Goal: Task Accomplishment & Management: Manage account settings

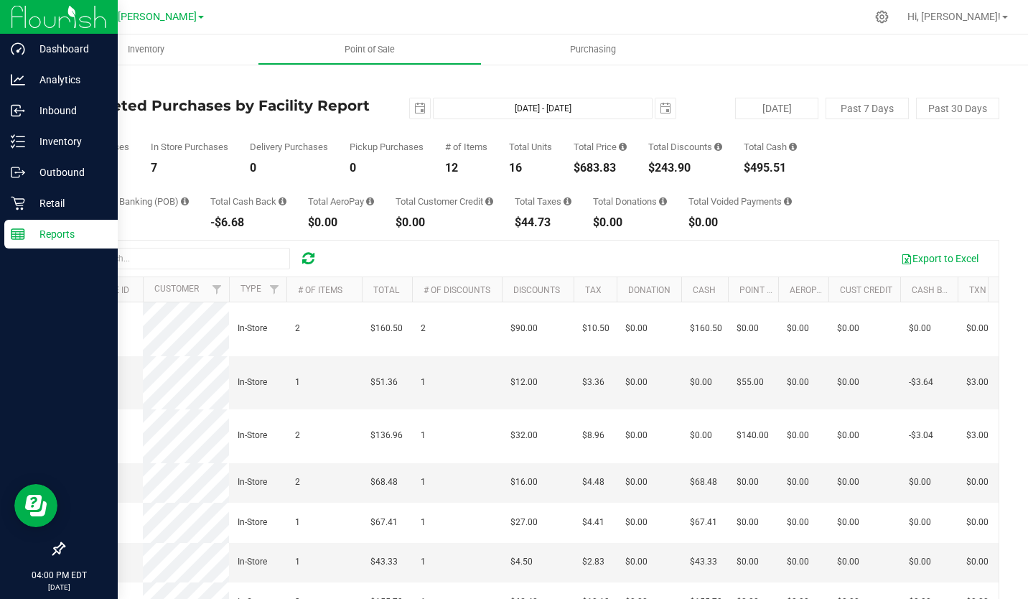
click at [22, 10] on img at bounding box center [59, 17] width 96 height 34
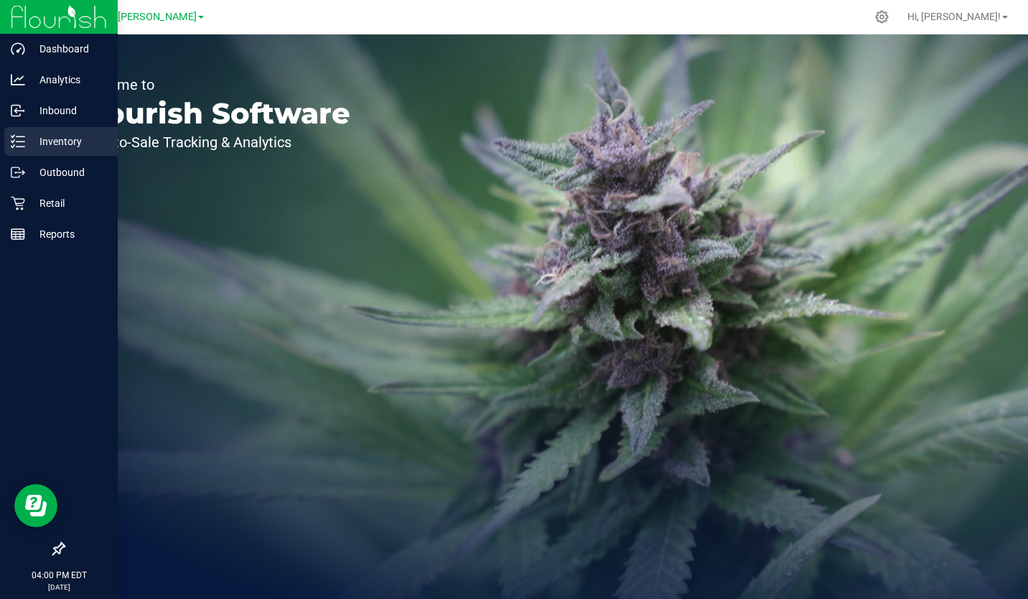
click at [57, 142] on p "Inventory" at bounding box center [68, 141] width 86 height 17
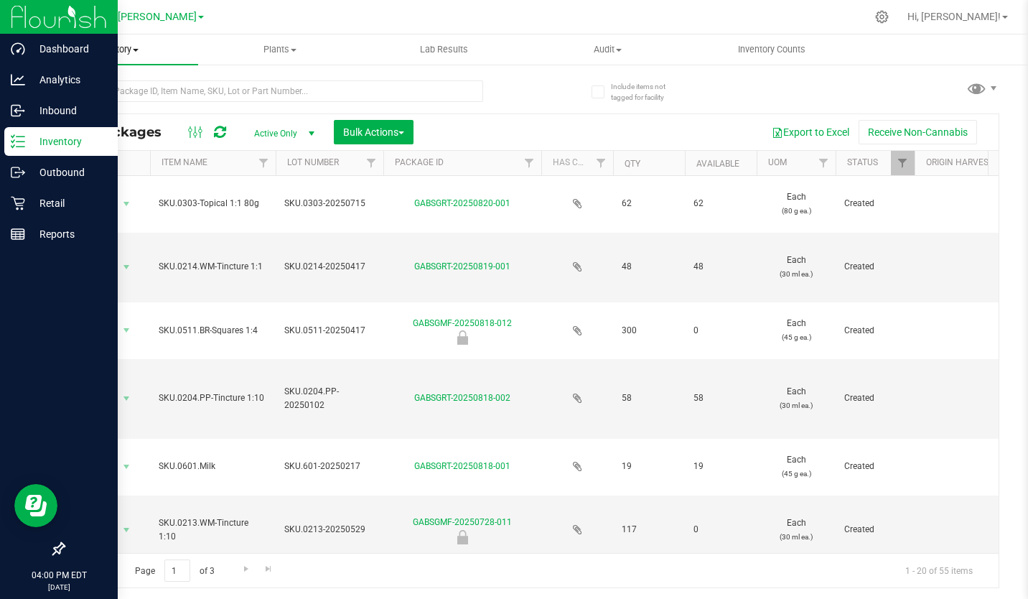
click at [134, 47] on span "Inventory" at bounding box center [116, 49] width 164 height 13
click at [103, 98] on span "All inventory" at bounding box center [82, 104] width 97 height 12
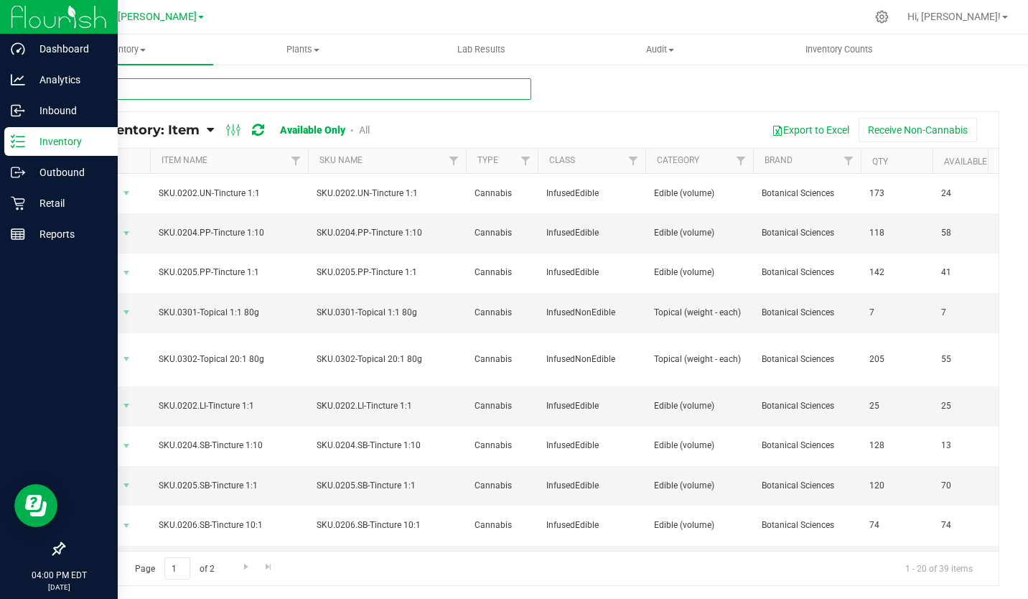
click at [172, 83] on input "text" at bounding box center [297, 89] width 468 height 22
type input "ginger"
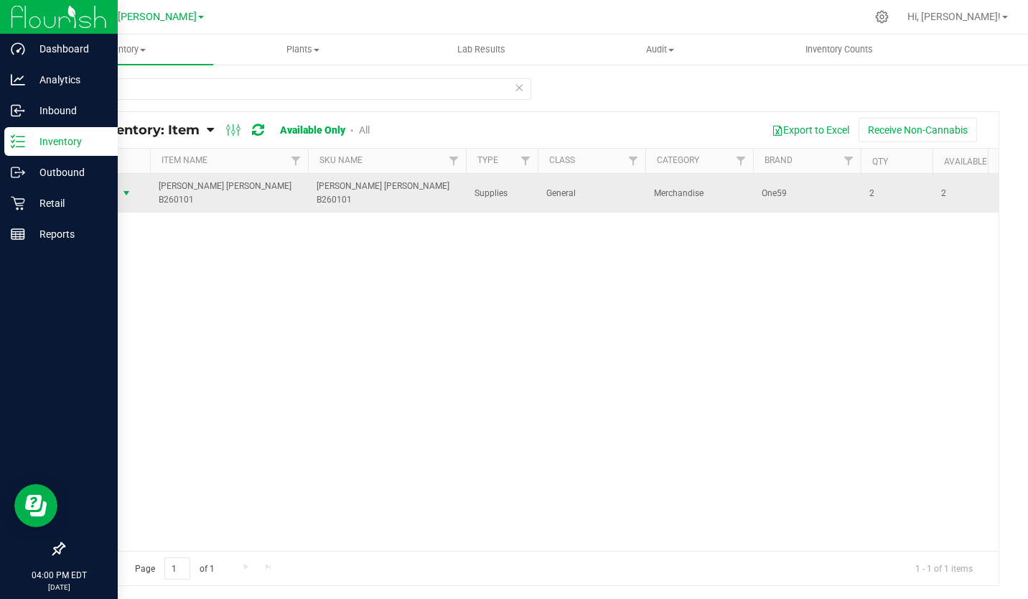
click at [120, 185] on span "select" at bounding box center [127, 193] width 18 height 20
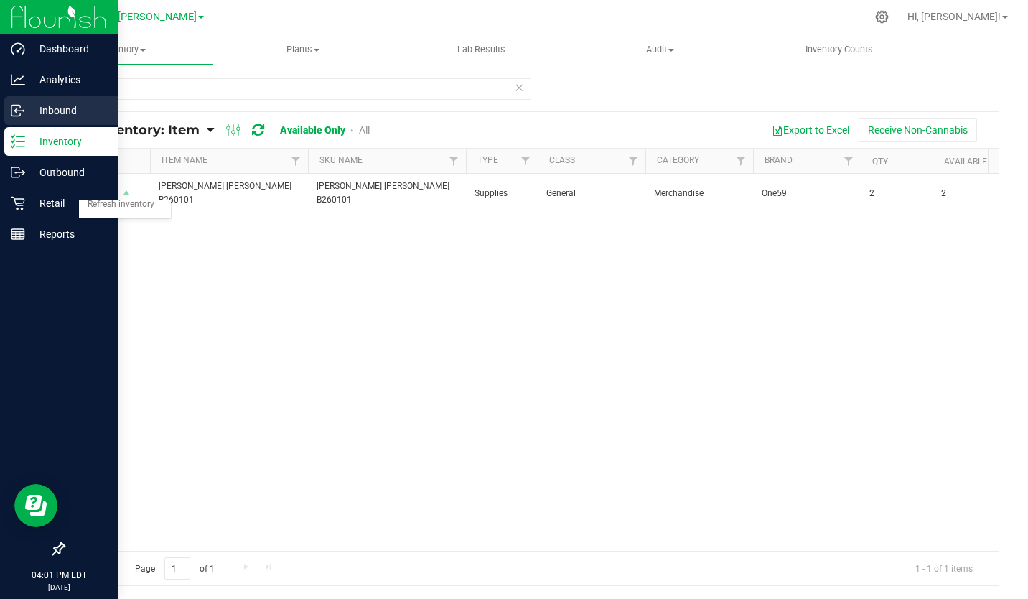
click at [52, 108] on p "Inbound" at bounding box center [68, 110] width 86 height 17
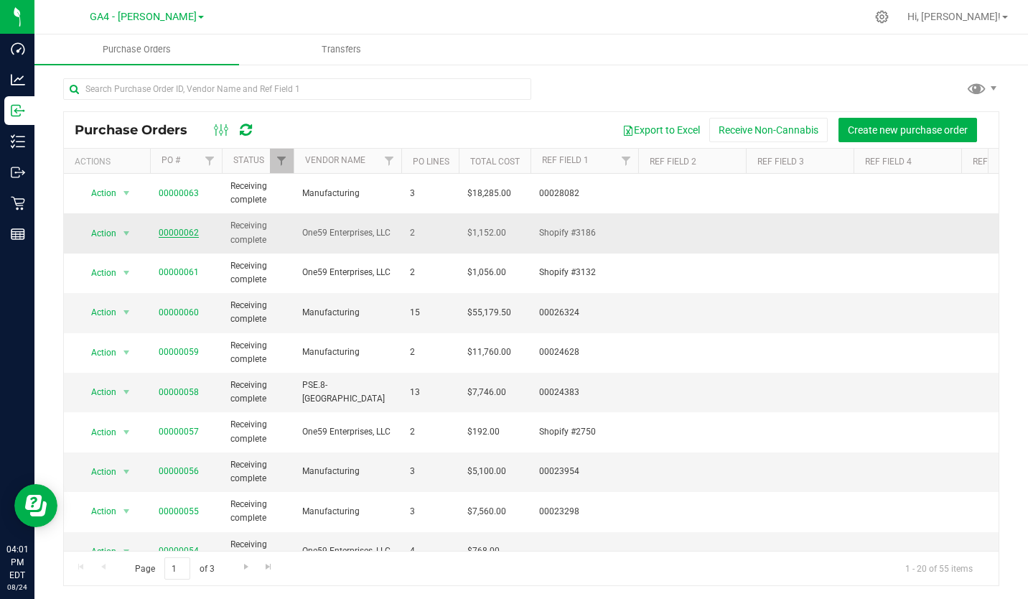
click at [185, 236] on link "00000062" at bounding box center [179, 233] width 40 height 10
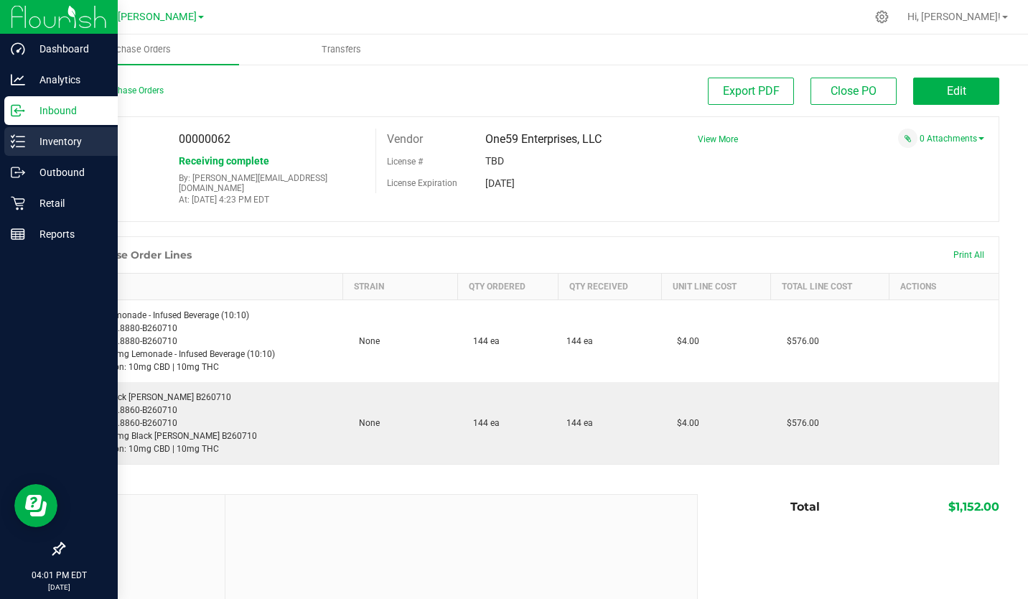
click at [63, 145] on p "Inventory" at bounding box center [68, 141] width 86 height 17
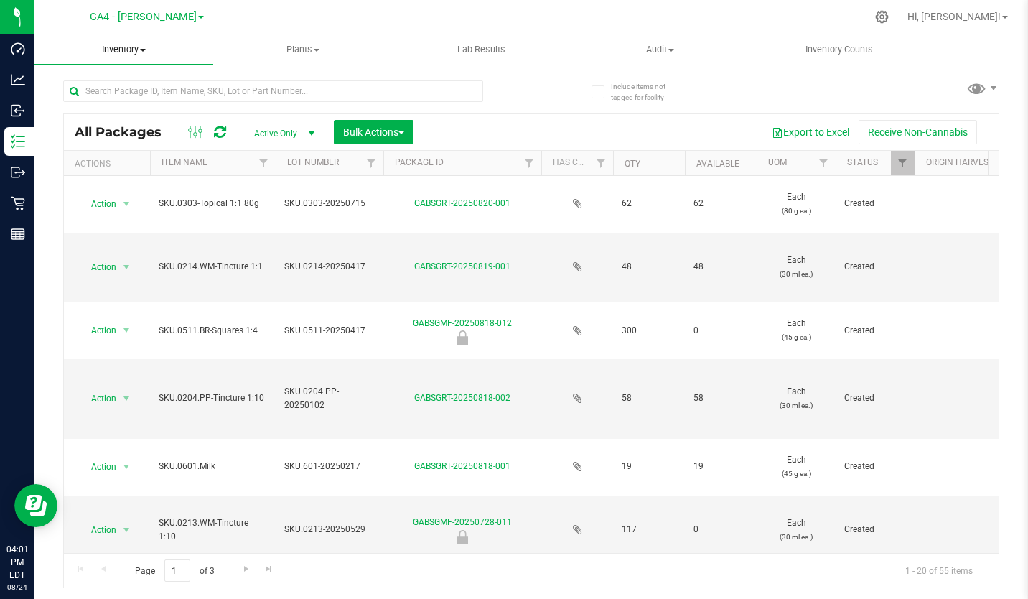
click at [126, 50] on span "Inventory" at bounding box center [123, 49] width 179 height 13
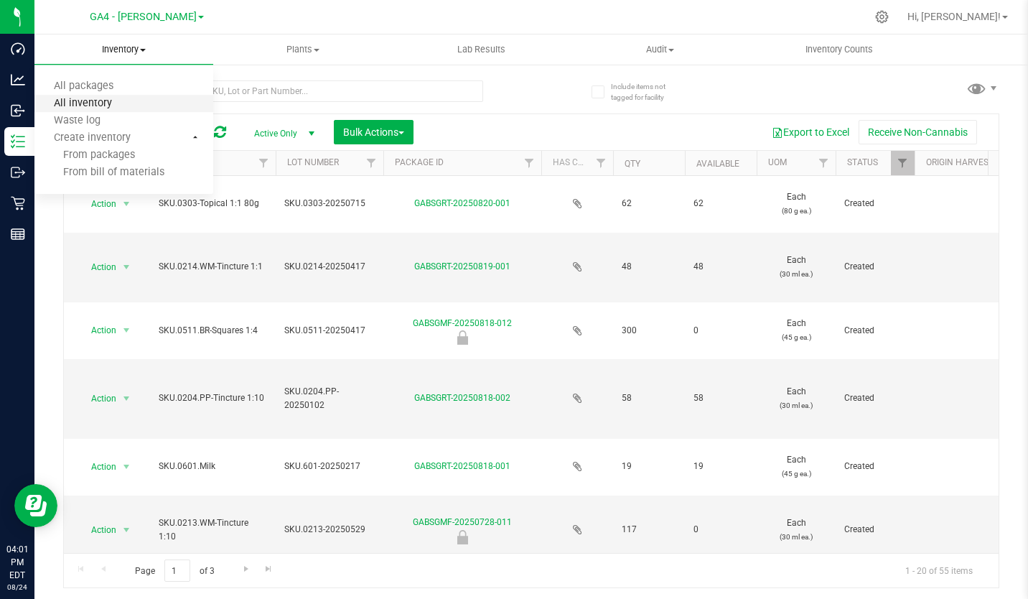
click at [102, 103] on span "All inventory" at bounding box center [82, 104] width 97 height 12
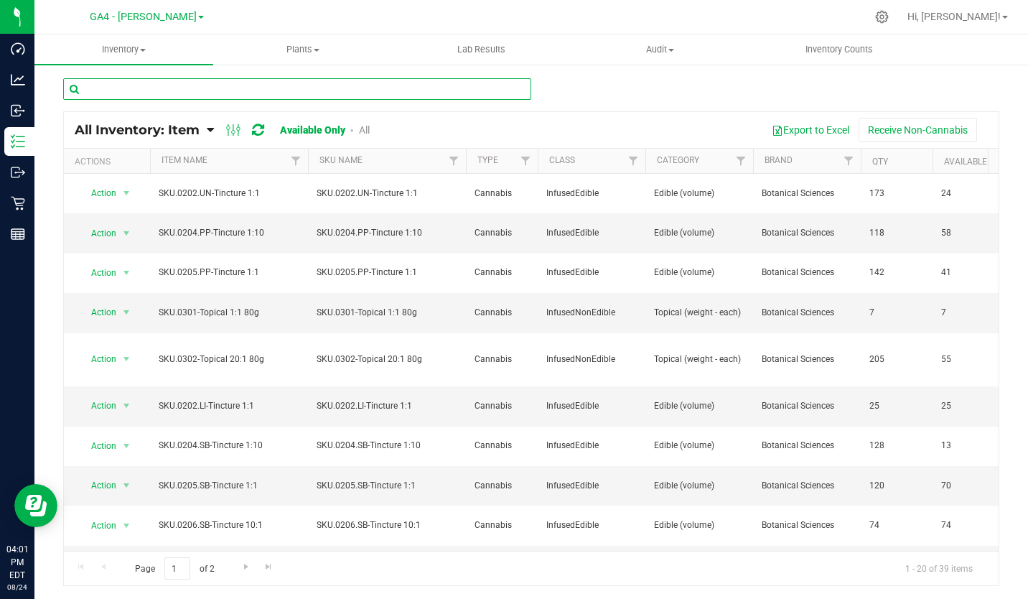
click at [197, 91] on input "text" at bounding box center [297, 89] width 468 height 22
type input "ginger"
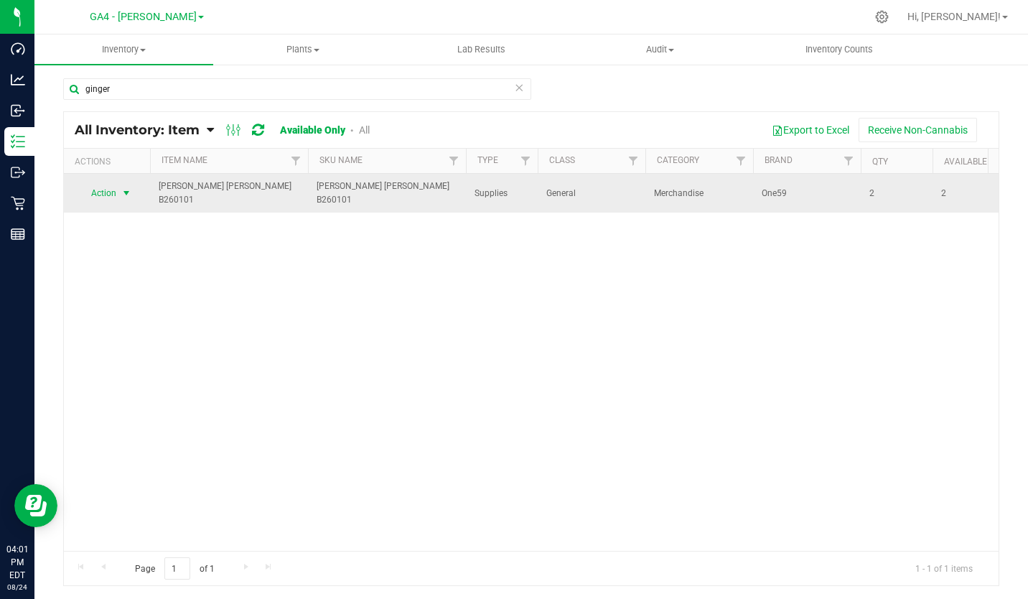
click at [119, 189] on span "select" at bounding box center [127, 193] width 18 height 20
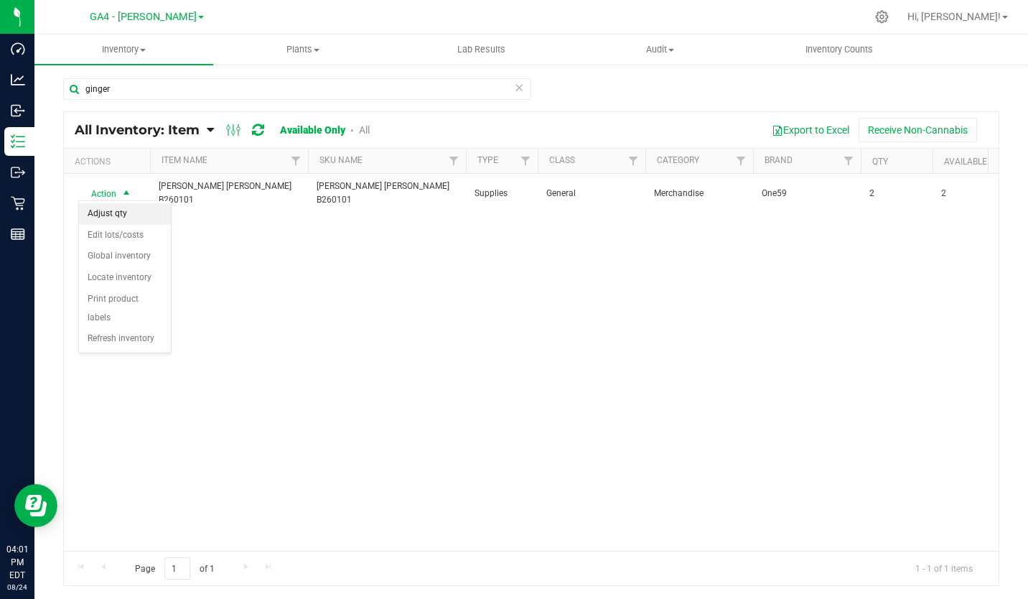
click at [116, 211] on li "Adjust qty" at bounding box center [125, 214] width 92 height 22
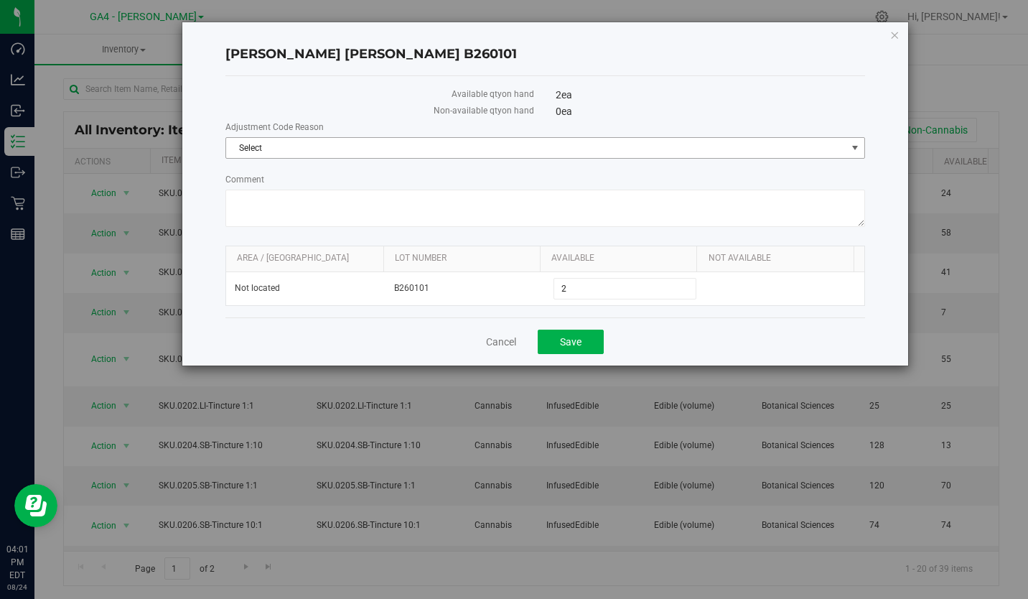
click at [856, 148] on span "select" at bounding box center [855, 147] width 11 height 11
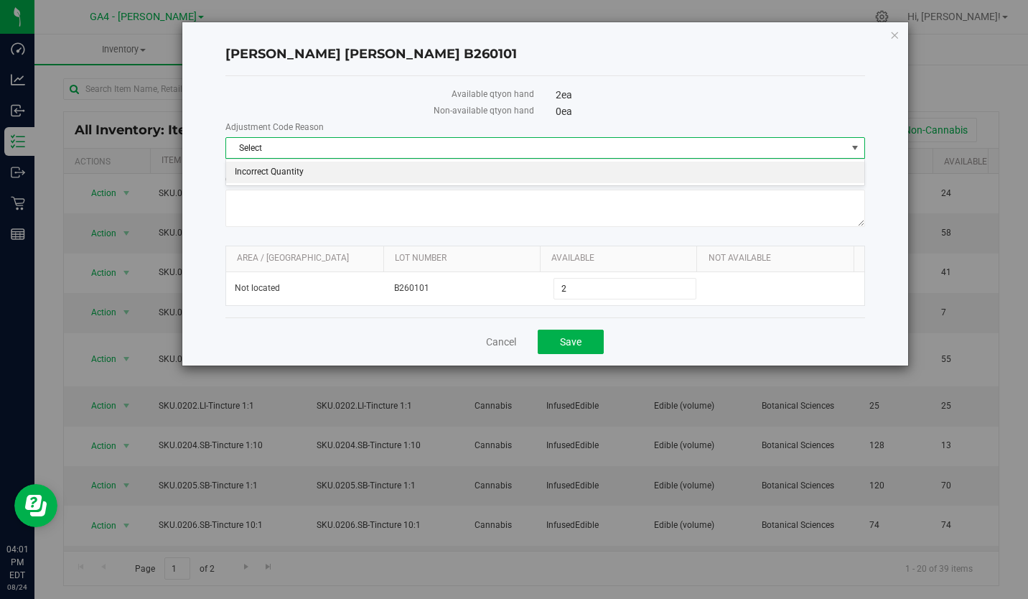
click at [389, 180] on li "Incorrect Quantity" at bounding box center [545, 173] width 638 height 22
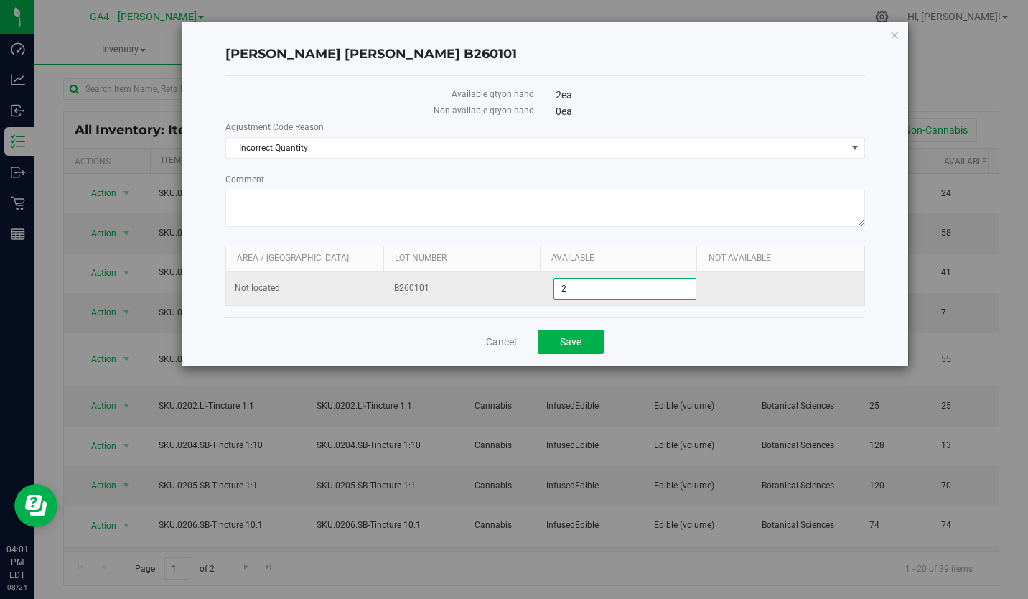
drag, startPoint x: 569, startPoint y: 292, endPoint x: 534, endPoint y: 293, distance: 34.5
click at [534, 293] on tr "Not located B260101 2 2" at bounding box center [545, 288] width 638 height 33
type input "10"
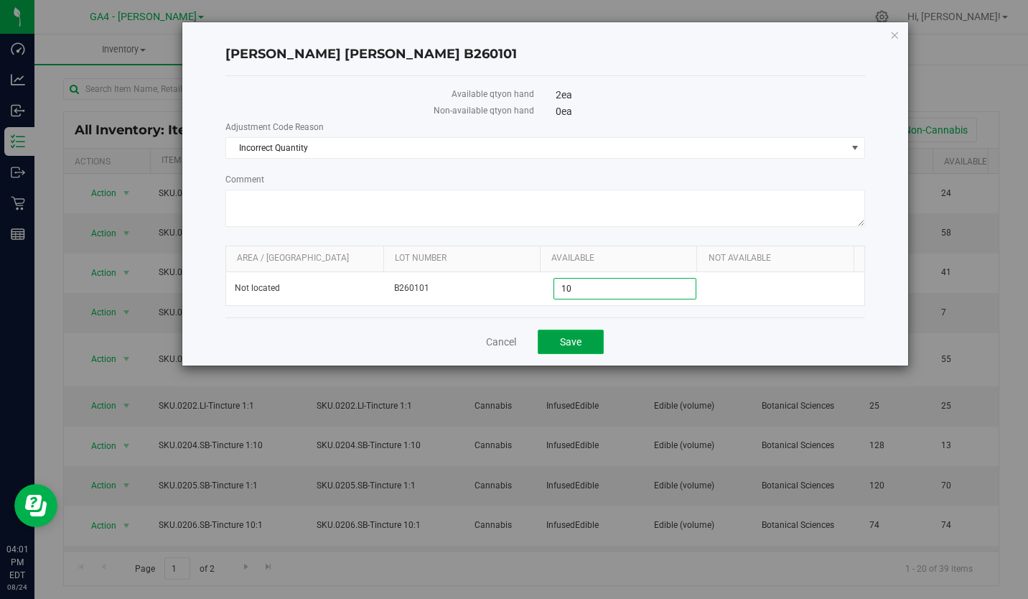
type input "10"
click at [559, 345] on button "Save" at bounding box center [571, 342] width 66 height 24
